Goal: Transaction & Acquisition: Subscribe to service/newsletter

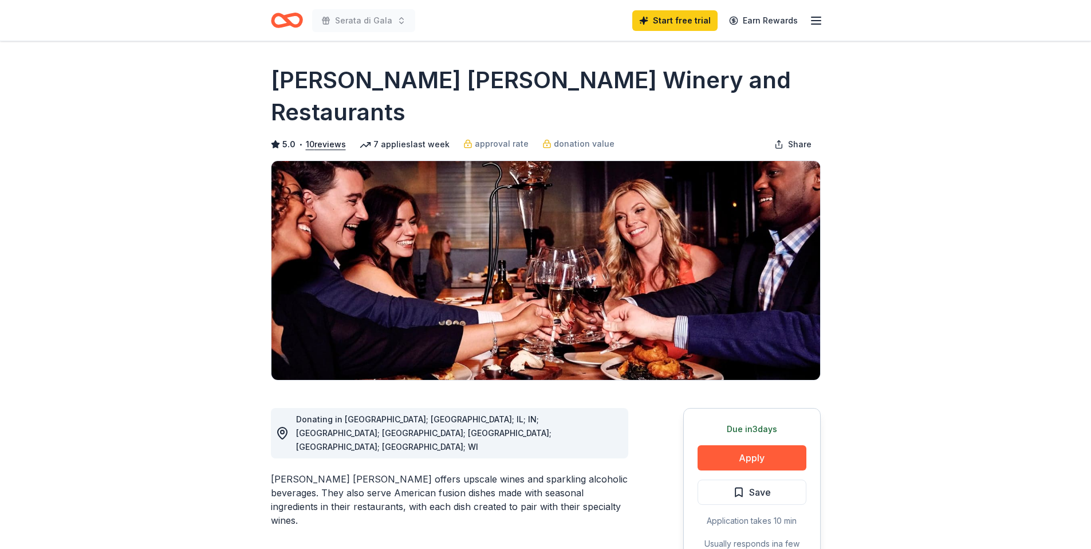
click at [818, 18] on icon "button" at bounding box center [817, 21] width 14 height 14
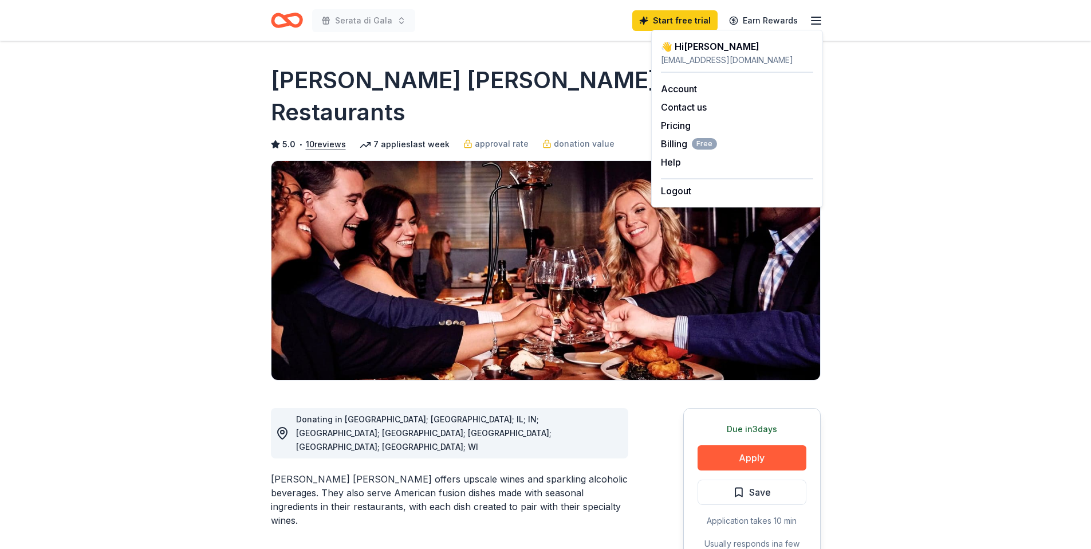
click at [700, 50] on div "👋 Hi [PERSON_NAME]" at bounding box center [737, 47] width 152 height 14
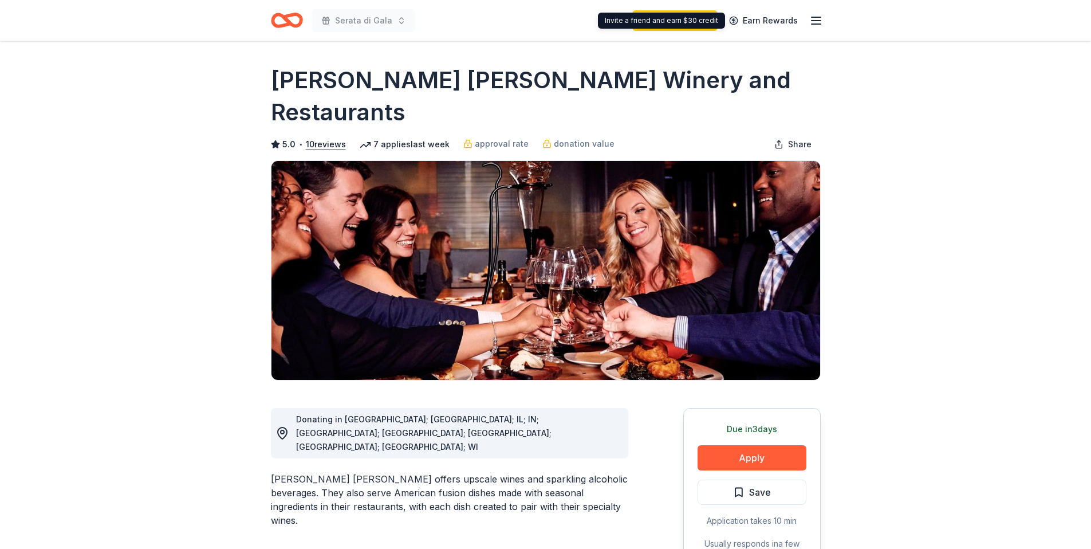
click at [696, 15] on div "Invite a friend and earn $30 credit Invite a friend and earn $30 credit" at bounding box center [661, 21] width 127 height 16
click at [697, 19] on link "Start free trial" at bounding box center [675, 20] width 85 height 21
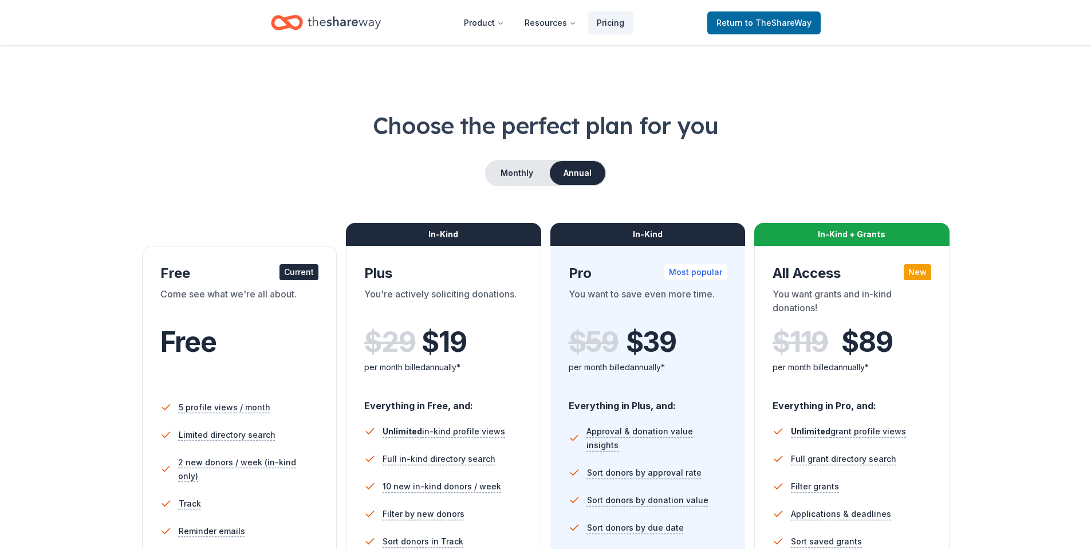
click at [258, 300] on div "Come see what we're all about." at bounding box center [239, 303] width 159 height 32
click at [751, 25] on span "to TheShareWay" at bounding box center [778, 23] width 66 height 10
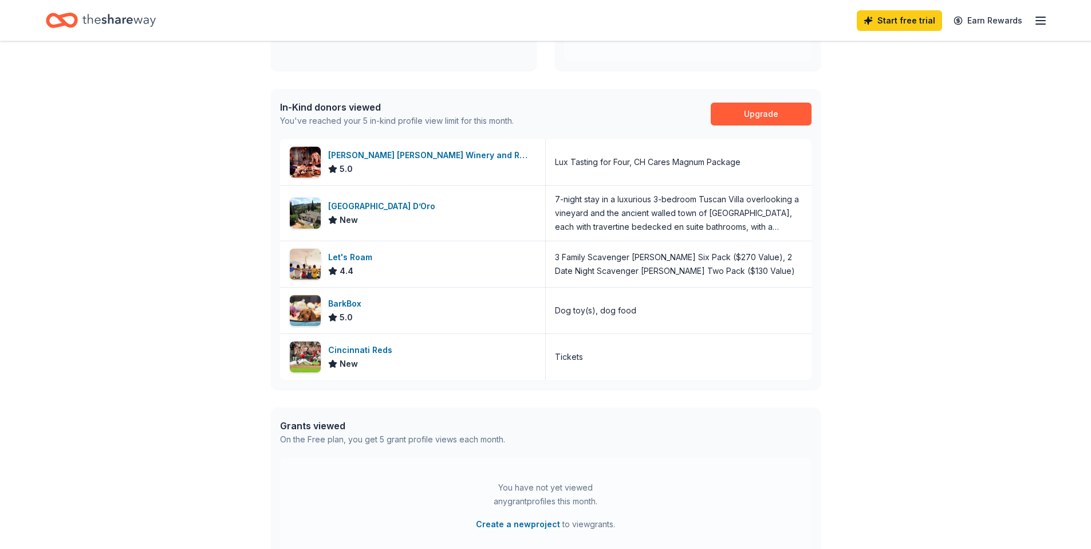
scroll to position [248, 0]
